Goal: Task Accomplishment & Management: Complete application form

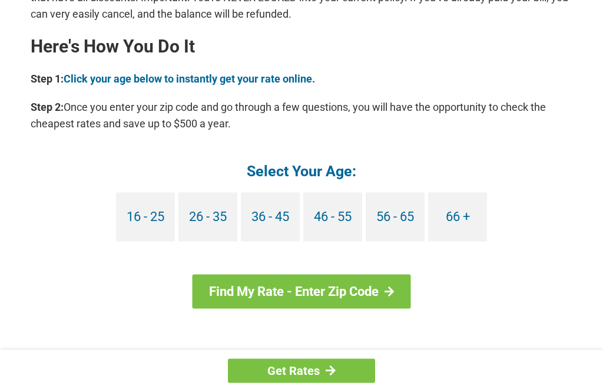
scroll to position [1055, 0]
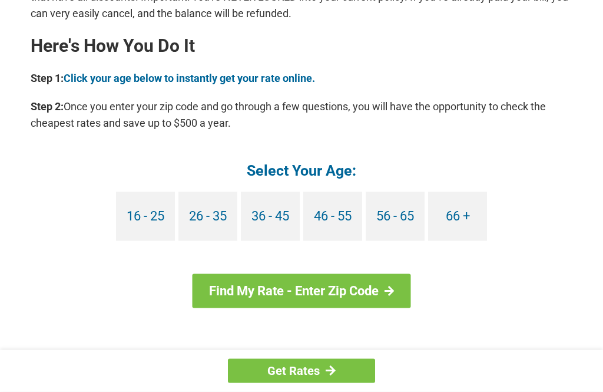
click at [328, 292] on link "Find My Rate - Enter Zip Code" at bounding box center [302, 291] width 218 height 34
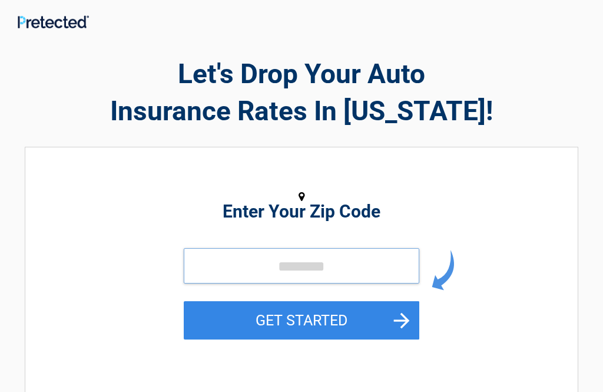
click at [244, 261] on input "tel" at bounding box center [302, 265] width 236 height 35
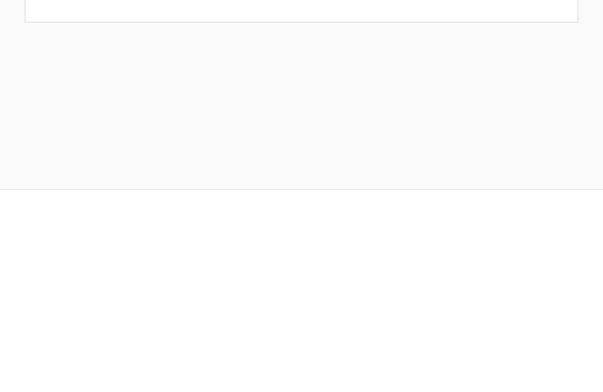
type input "*****"
click at [322, 131] on button "GET STARTED" at bounding box center [302, 130] width 236 height 38
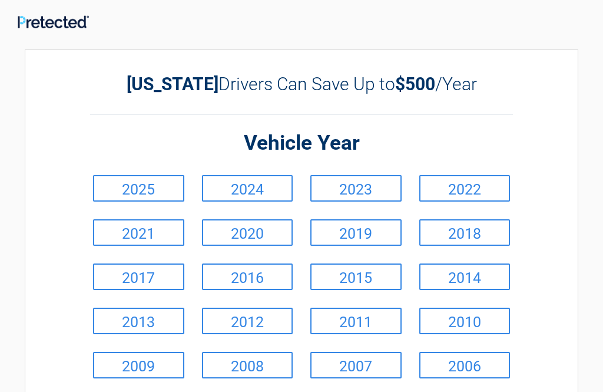
click at [362, 232] on link "2019" at bounding box center [355, 232] width 91 height 27
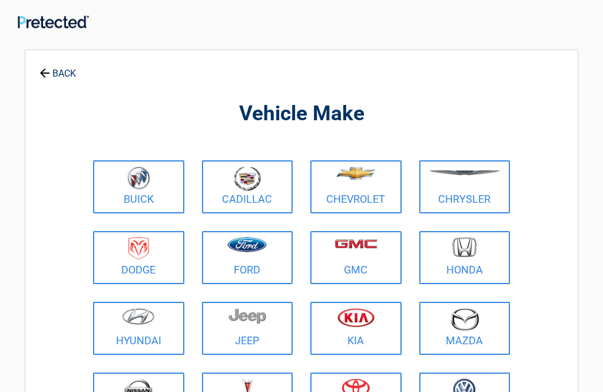
click at [249, 177] on img at bounding box center [247, 178] width 27 height 25
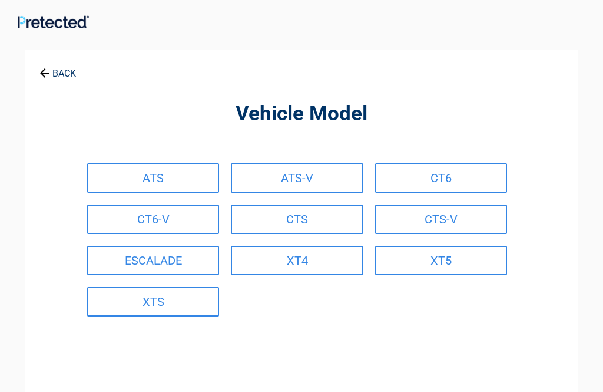
click at [309, 214] on link "CTS" at bounding box center [297, 218] width 132 height 29
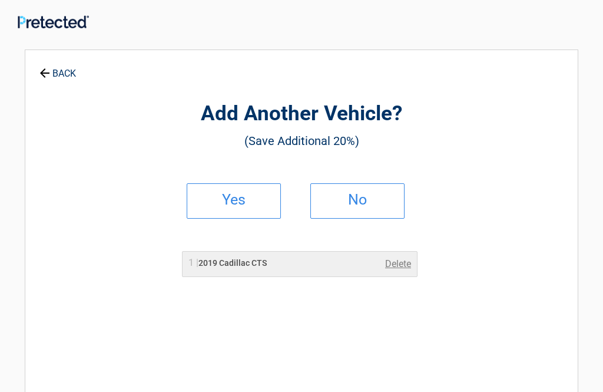
click at [249, 201] on h2 "Yes" at bounding box center [233, 200] width 69 height 8
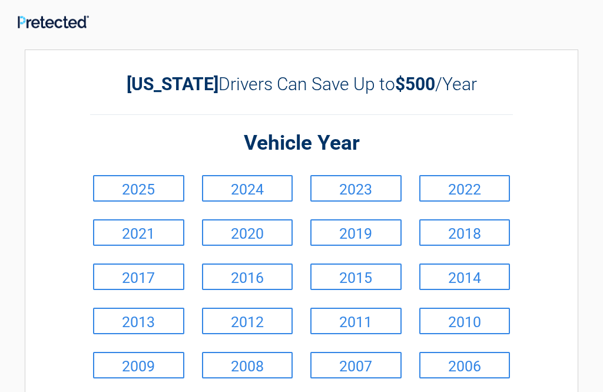
click at [150, 320] on link "2013" at bounding box center [138, 320] width 91 height 27
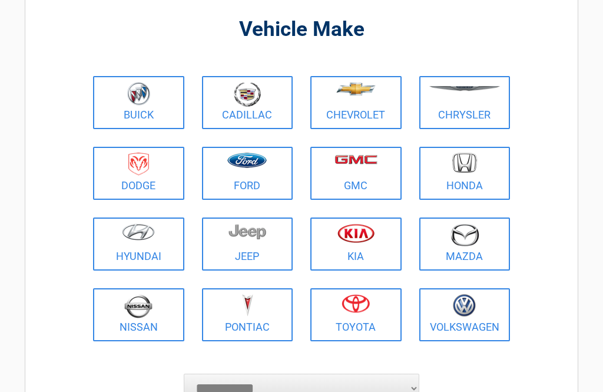
scroll to position [76, 0]
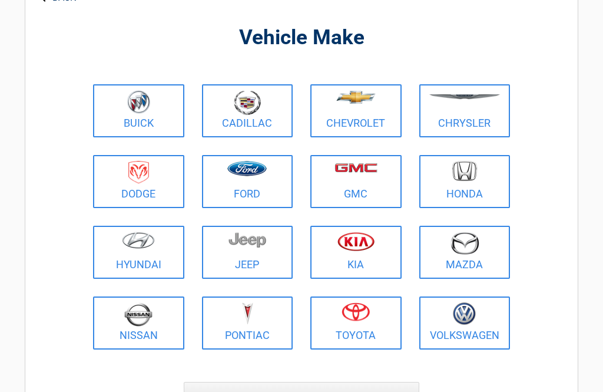
click at [236, 391] on select "**********" at bounding box center [302, 396] width 236 height 29
select select "***"
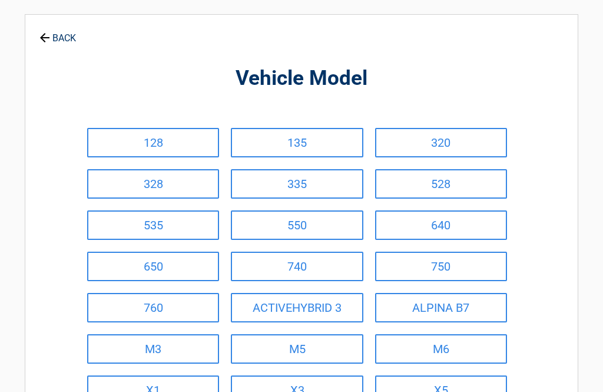
scroll to position [0, 0]
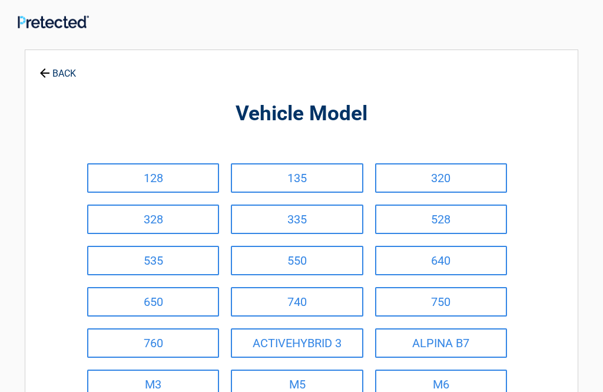
click at [160, 223] on link "328" at bounding box center [153, 218] width 132 height 29
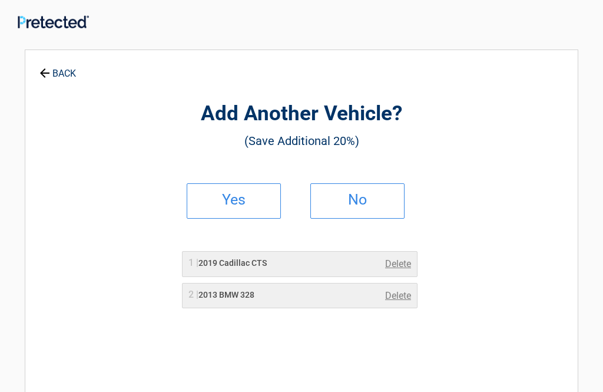
click at [367, 204] on h2 "No" at bounding box center [357, 200] width 69 height 8
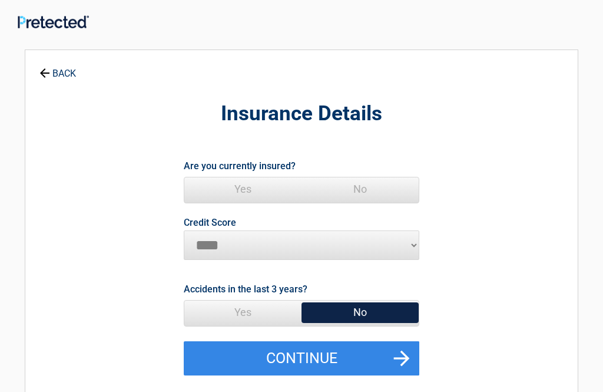
click at [240, 187] on span "Yes" at bounding box center [242, 189] width 117 height 24
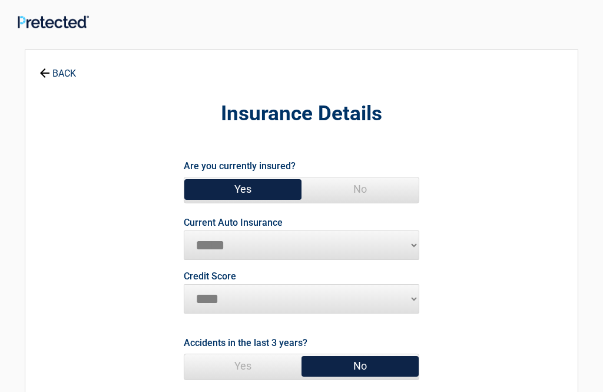
click at [360, 364] on span "No" at bounding box center [360, 366] width 117 height 24
click at [240, 246] on select "**********" at bounding box center [302, 244] width 236 height 29
select select "****"
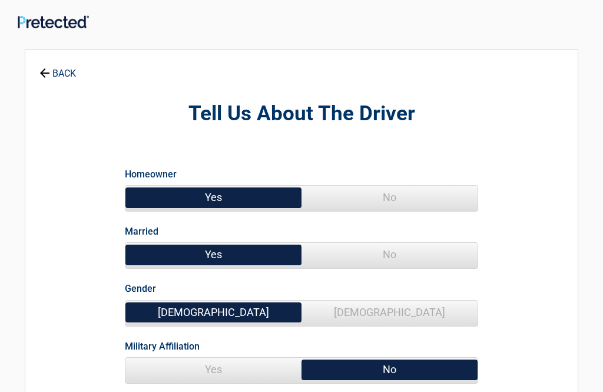
click at [402, 197] on span "No" at bounding box center [390, 198] width 176 height 24
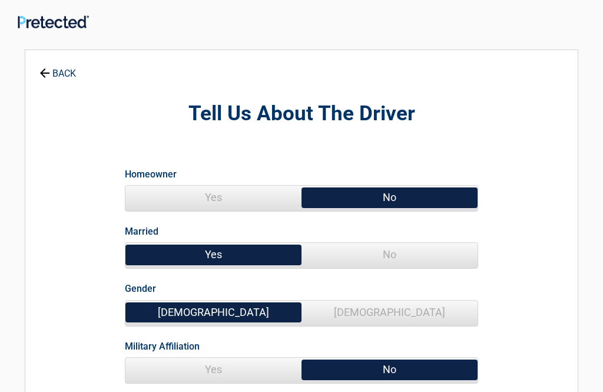
click at [398, 257] on span "No" at bounding box center [390, 255] width 176 height 24
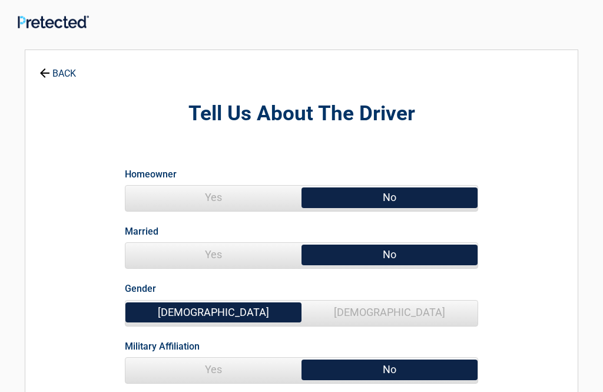
click at [392, 310] on span "Female" at bounding box center [390, 312] width 176 height 24
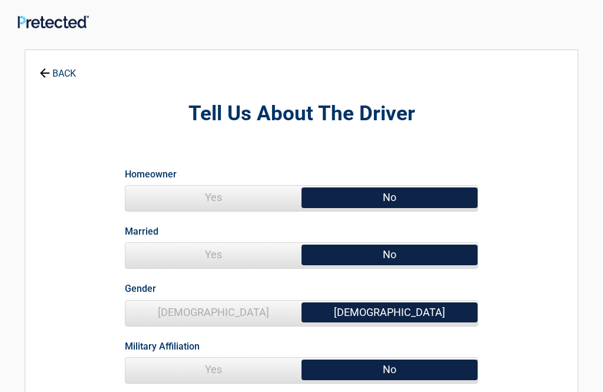
click at [240, 372] on span "Yes" at bounding box center [213, 369] width 176 height 24
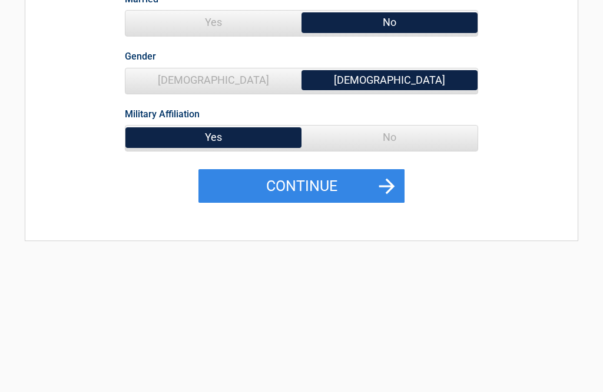
scroll to position [246, 0]
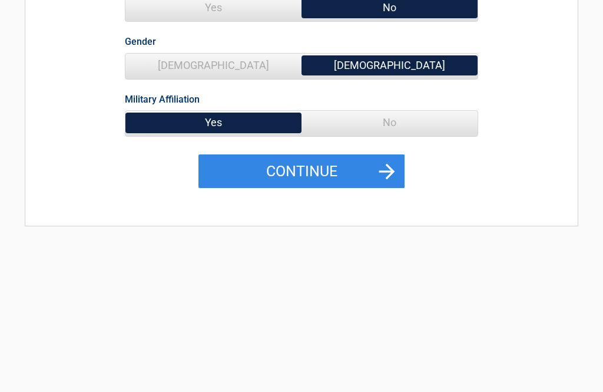
click at [306, 171] on button "Continue" at bounding box center [301, 172] width 206 height 34
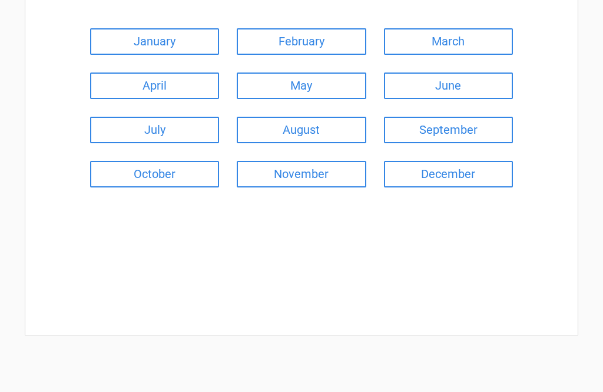
scroll to position [0, 0]
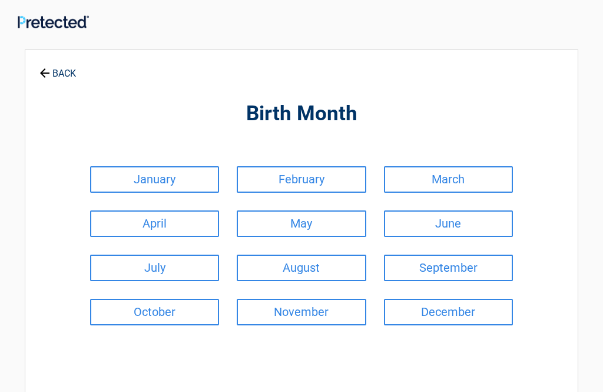
click at [312, 224] on link "May" at bounding box center [301, 223] width 129 height 27
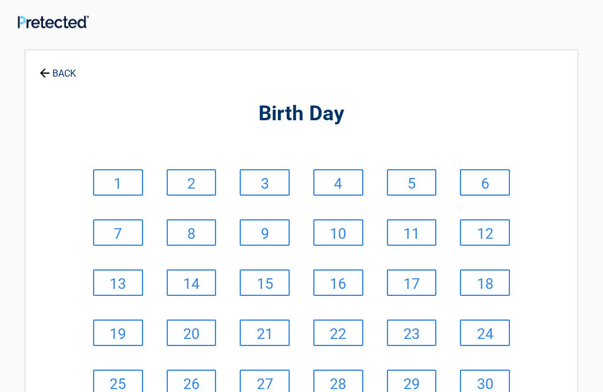
click at [122, 186] on link "1" at bounding box center [118, 182] width 50 height 27
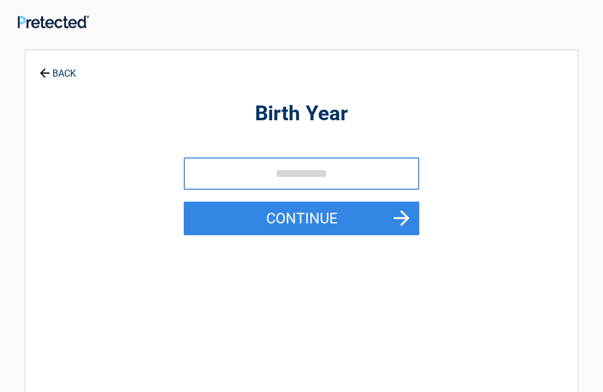
click at [287, 167] on input "tel" at bounding box center [302, 173] width 236 height 32
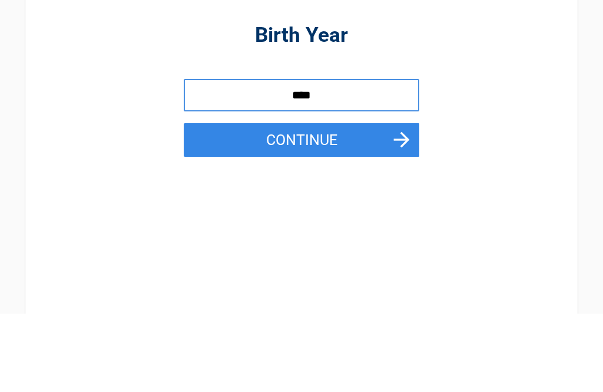
type input "****"
click at [374, 201] on button "Continue" at bounding box center [302, 218] width 236 height 34
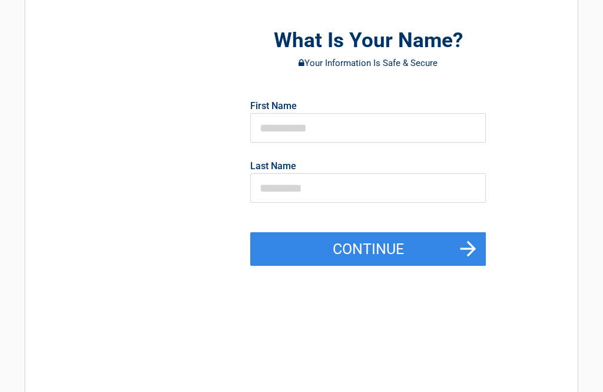
scroll to position [1, 0]
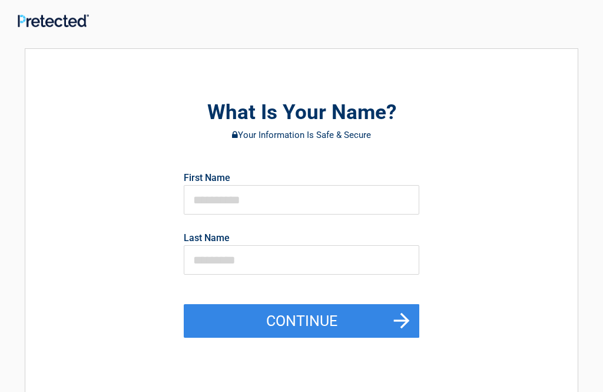
click at [314, 317] on button "Continue" at bounding box center [302, 321] width 236 height 34
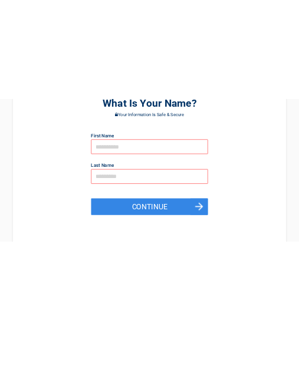
scroll to position [0, 0]
